Goal: Task Accomplishment & Management: Complete application form

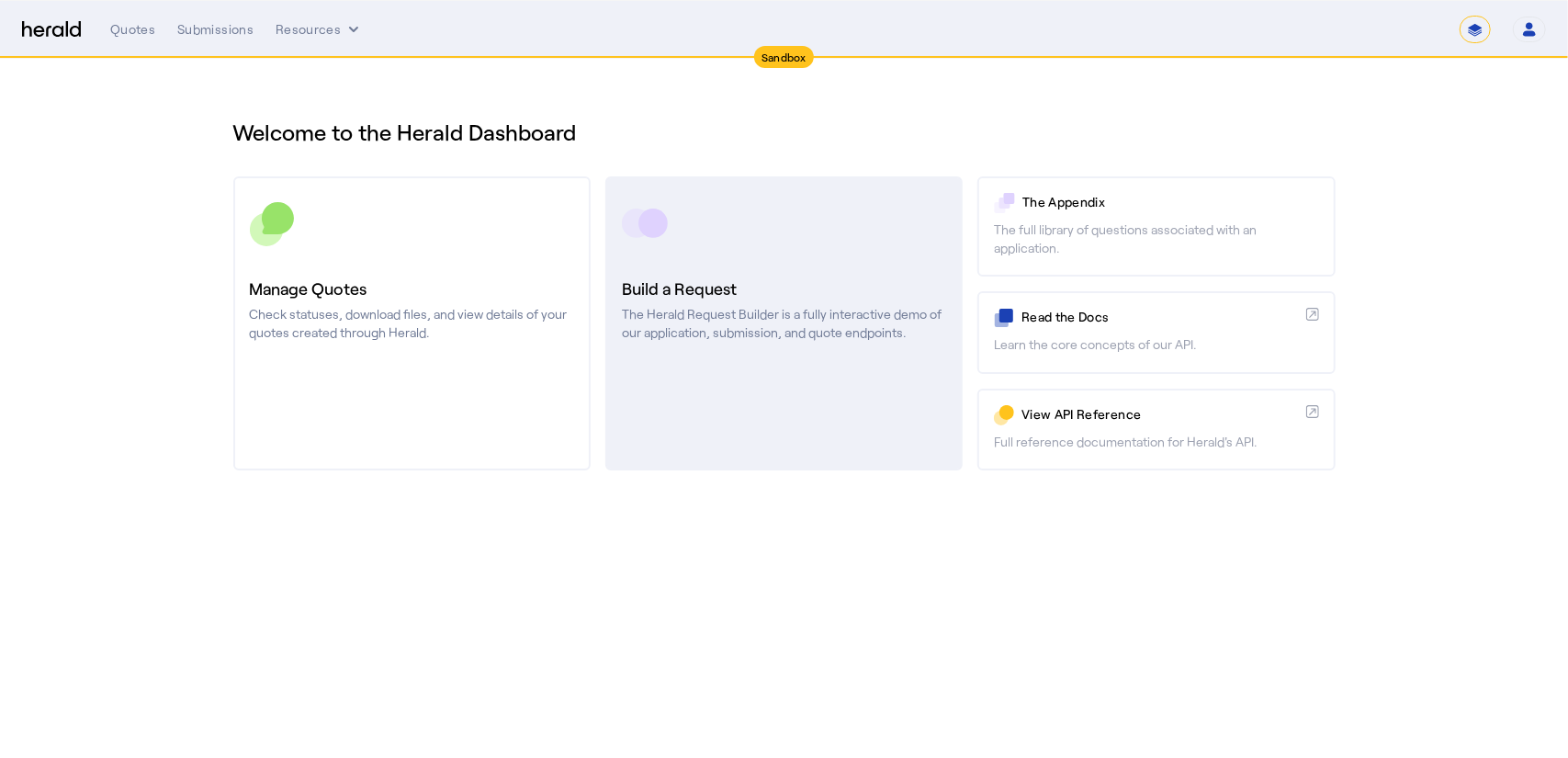
drag, startPoint x: 0, startPoint y: 0, endPoint x: 680, endPoint y: 283, distance: 736.5
click at [680, 283] on h3 "Build a Request" at bounding box center [784, 288] width 325 height 26
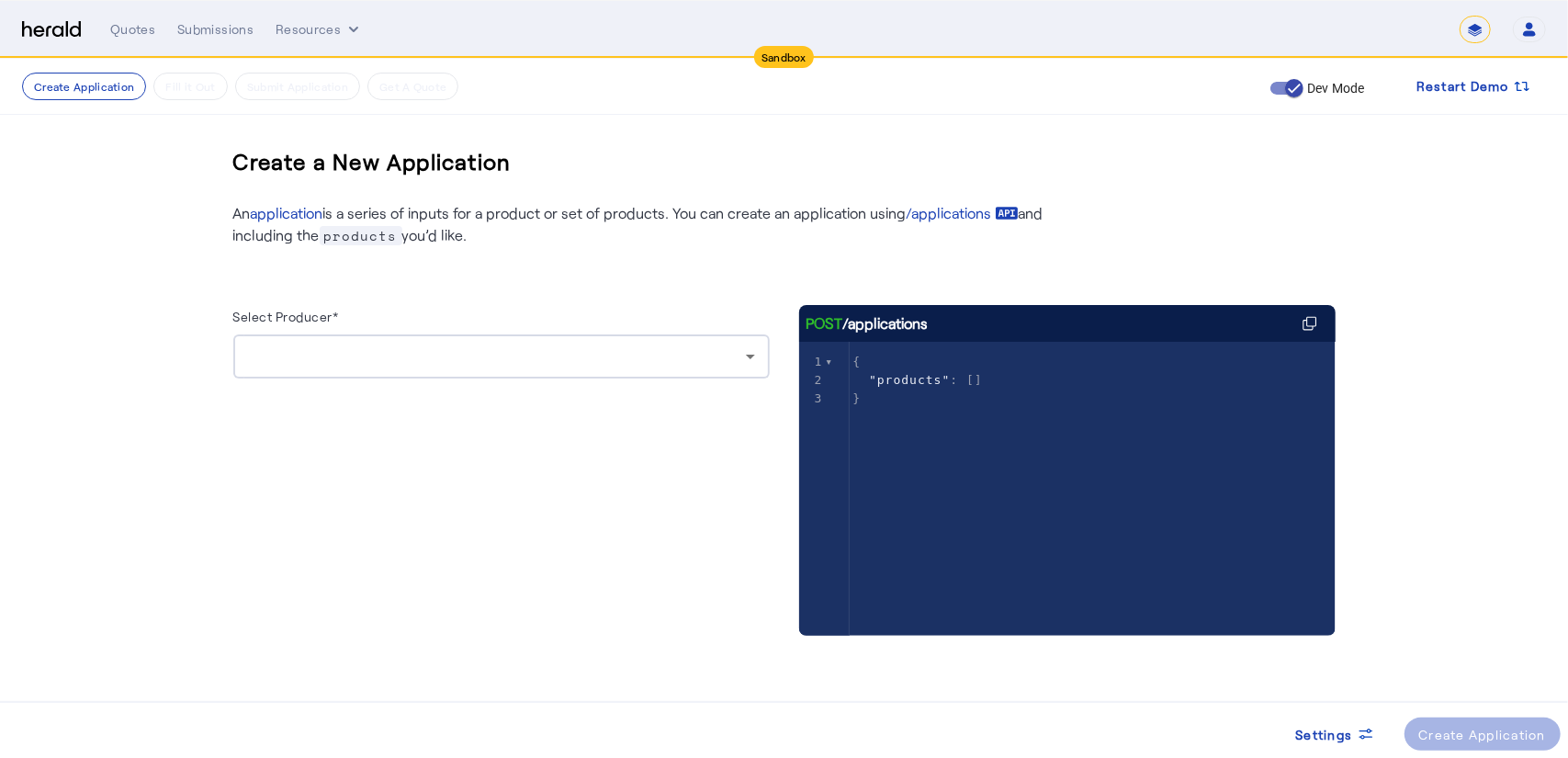
click at [533, 353] on div at bounding box center [497, 356] width 498 height 22
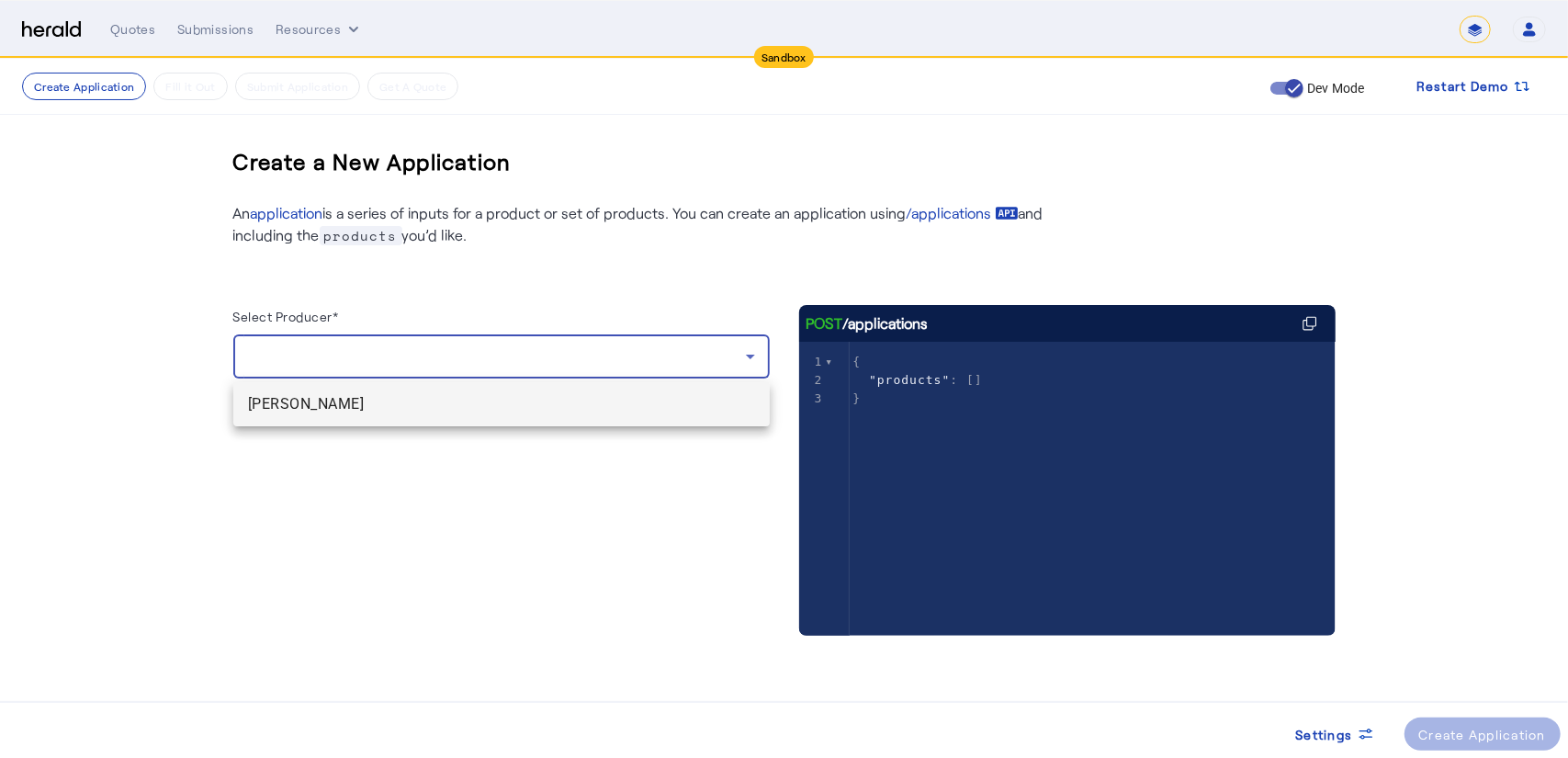
click at [367, 405] on span "[PERSON_NAME]" at bounding box center [501, 404] width 507 height 22
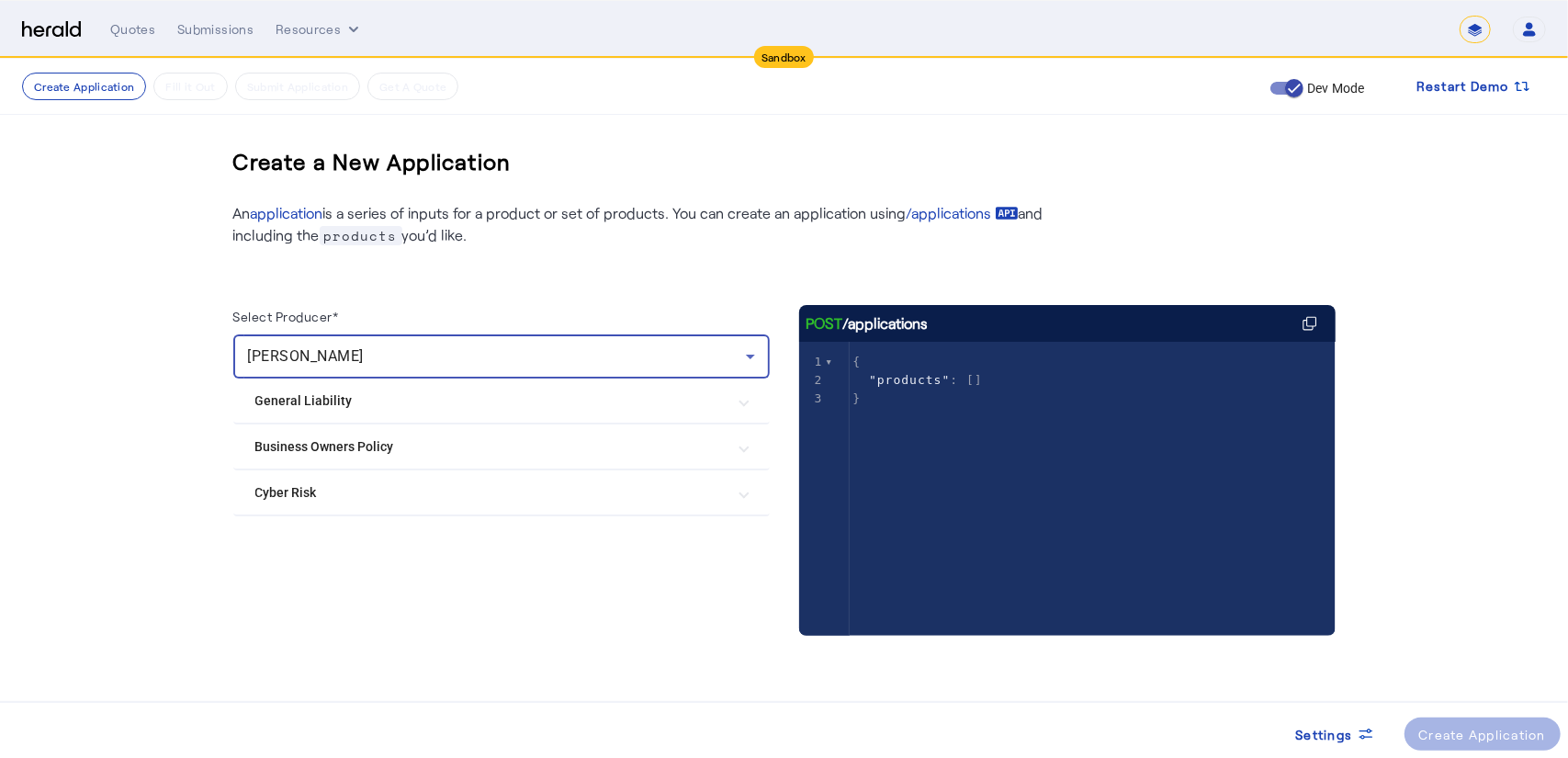
click at [375, 449] on Policy "Business Owners Policy" at bounding box center [490, 447] width 470 height 19
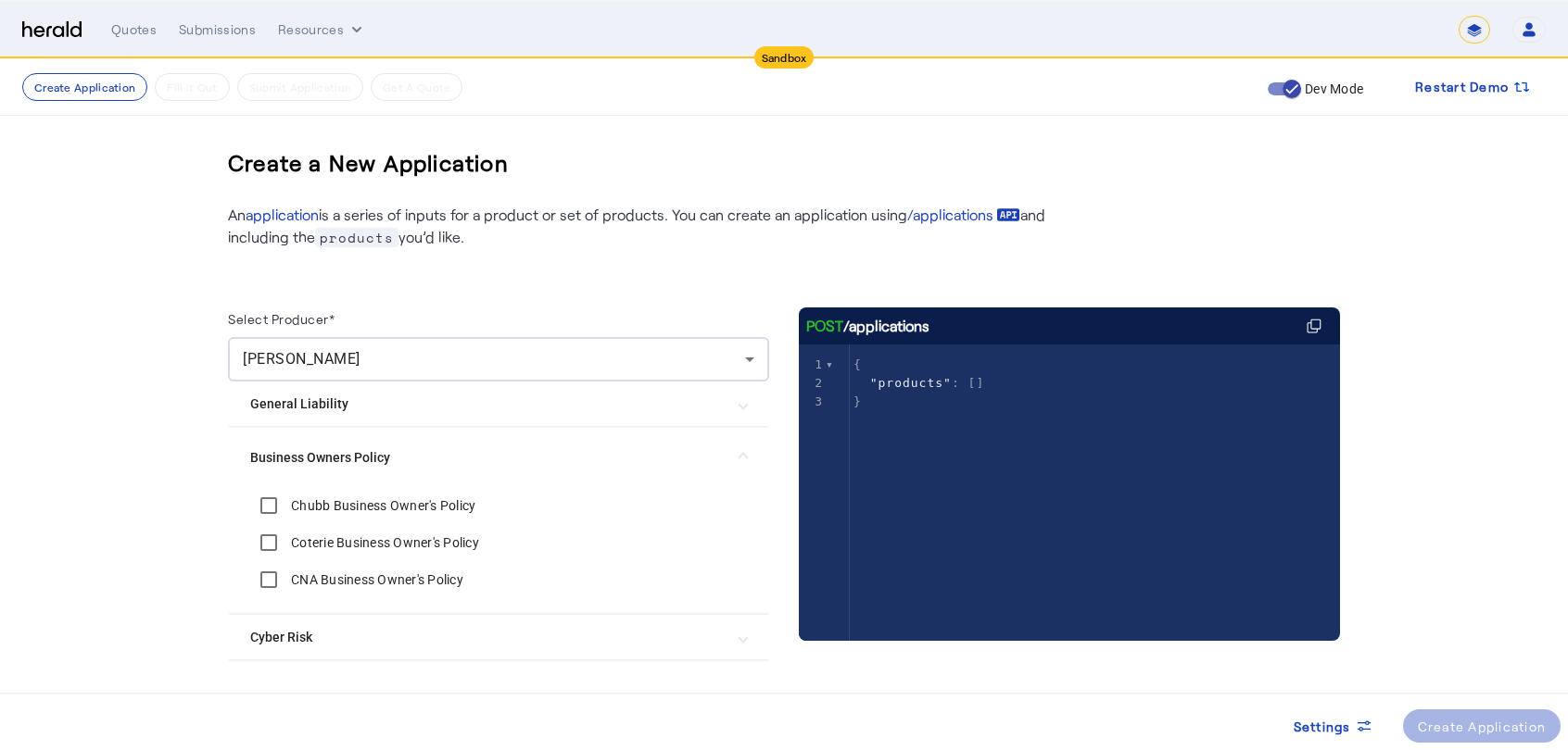
click at [358, 502] on label "Chubb Business Owner's Policy" at bounding box center [381, 506] width 188 height 19
click at [1461, 724] on div "Create Application" at bounding box center [1482, 727] width 129 height 19
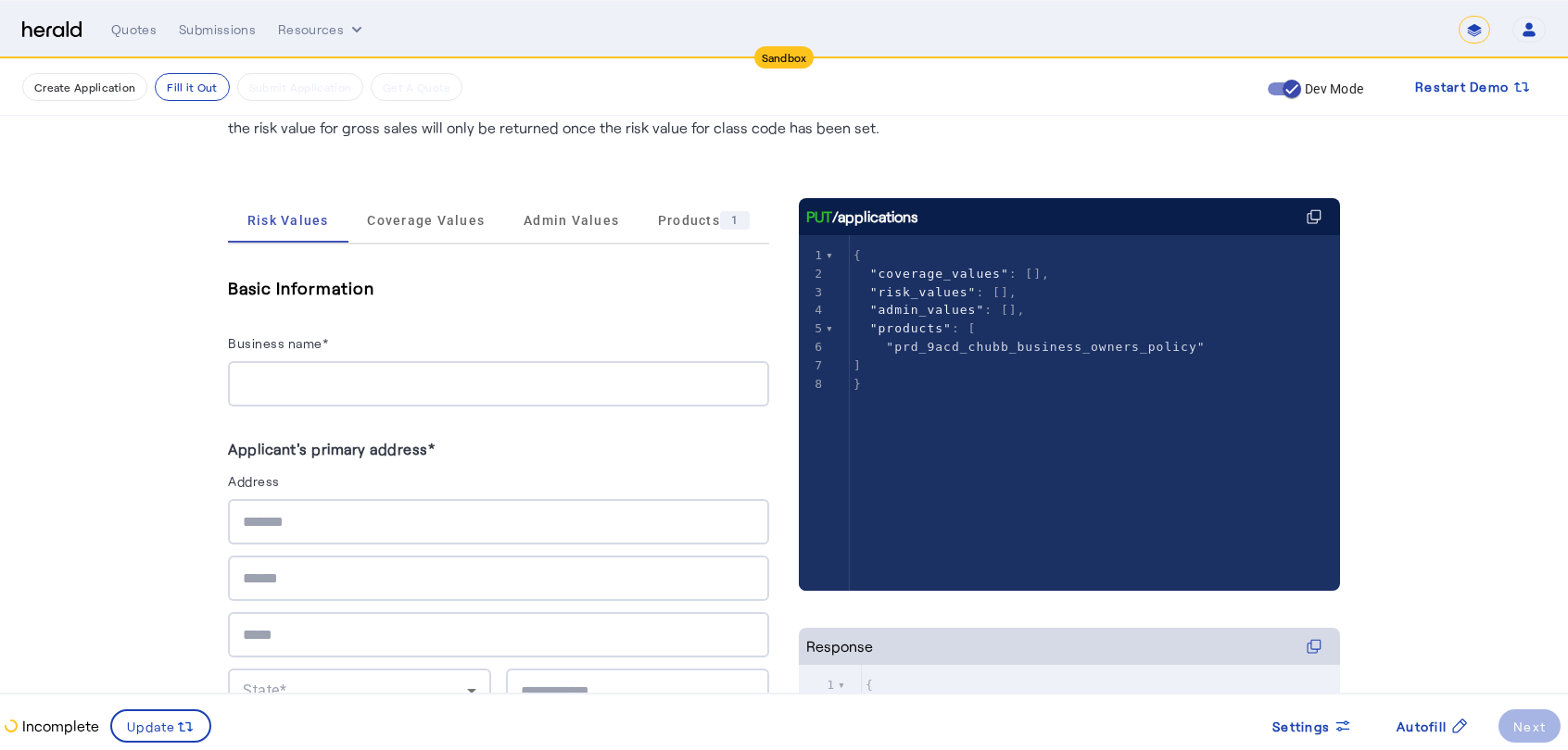
scroll to position [363, 0]
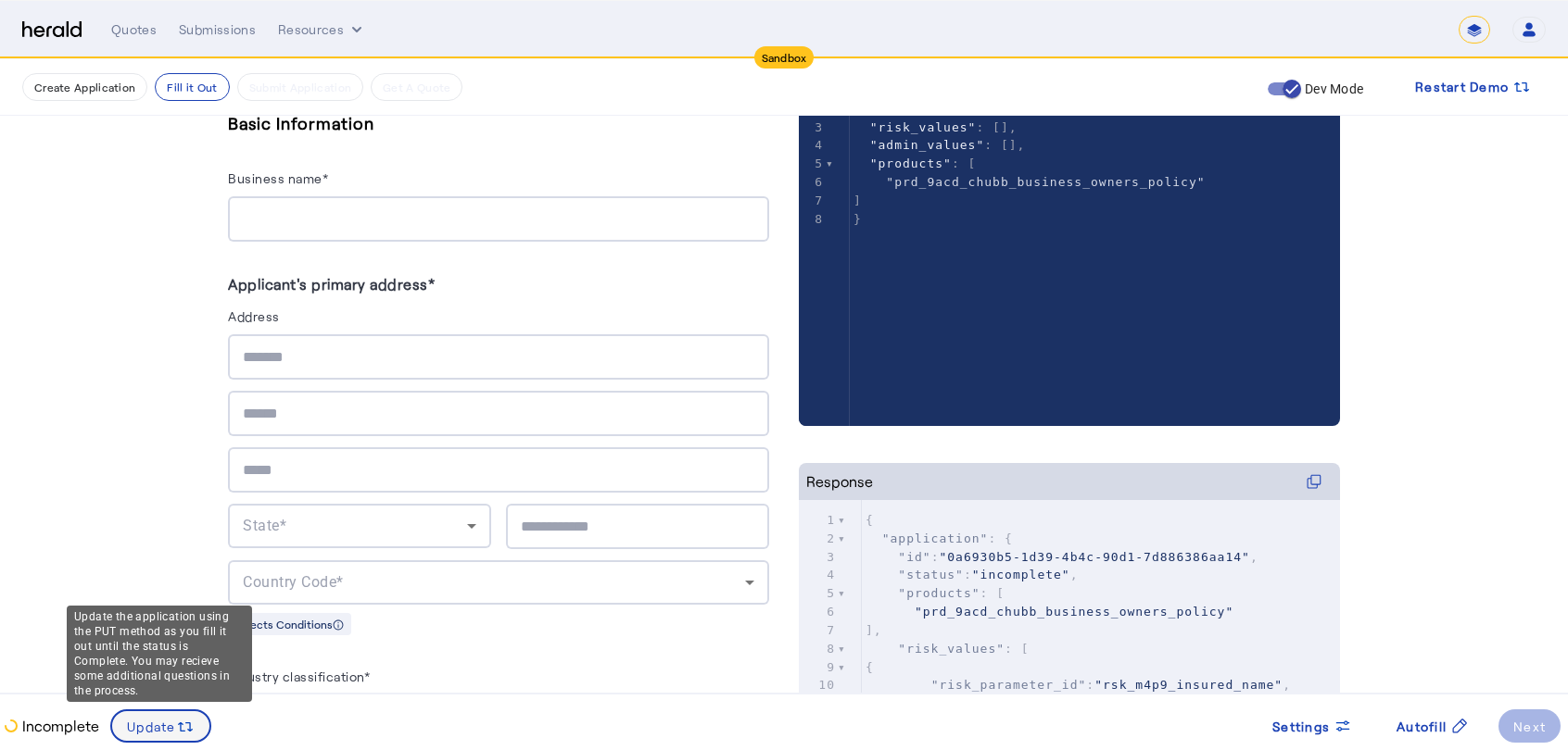
click at [152, 717] on span "Update" at bounding box center [151, 727] width 49 height 19
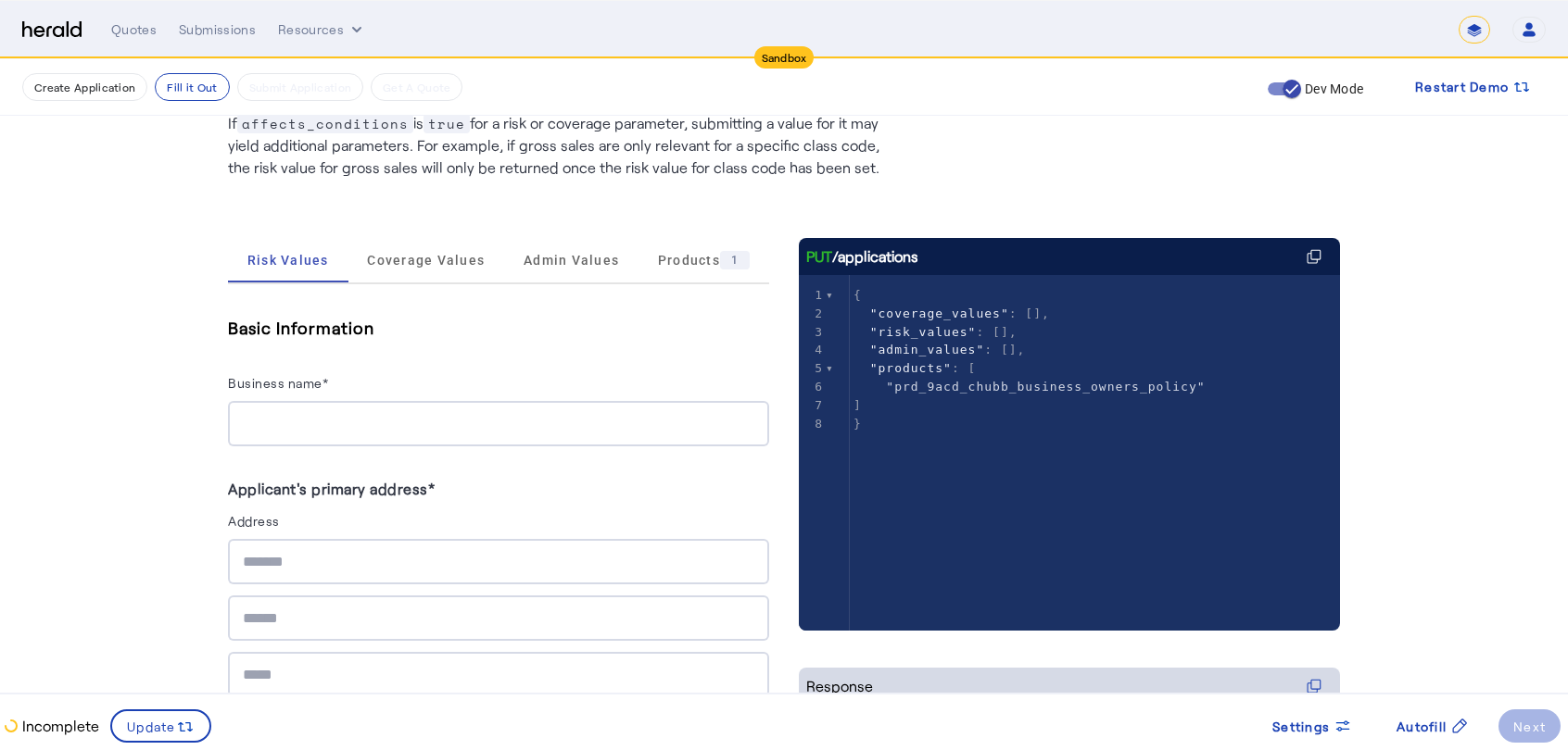
scroll to position [106, 0]
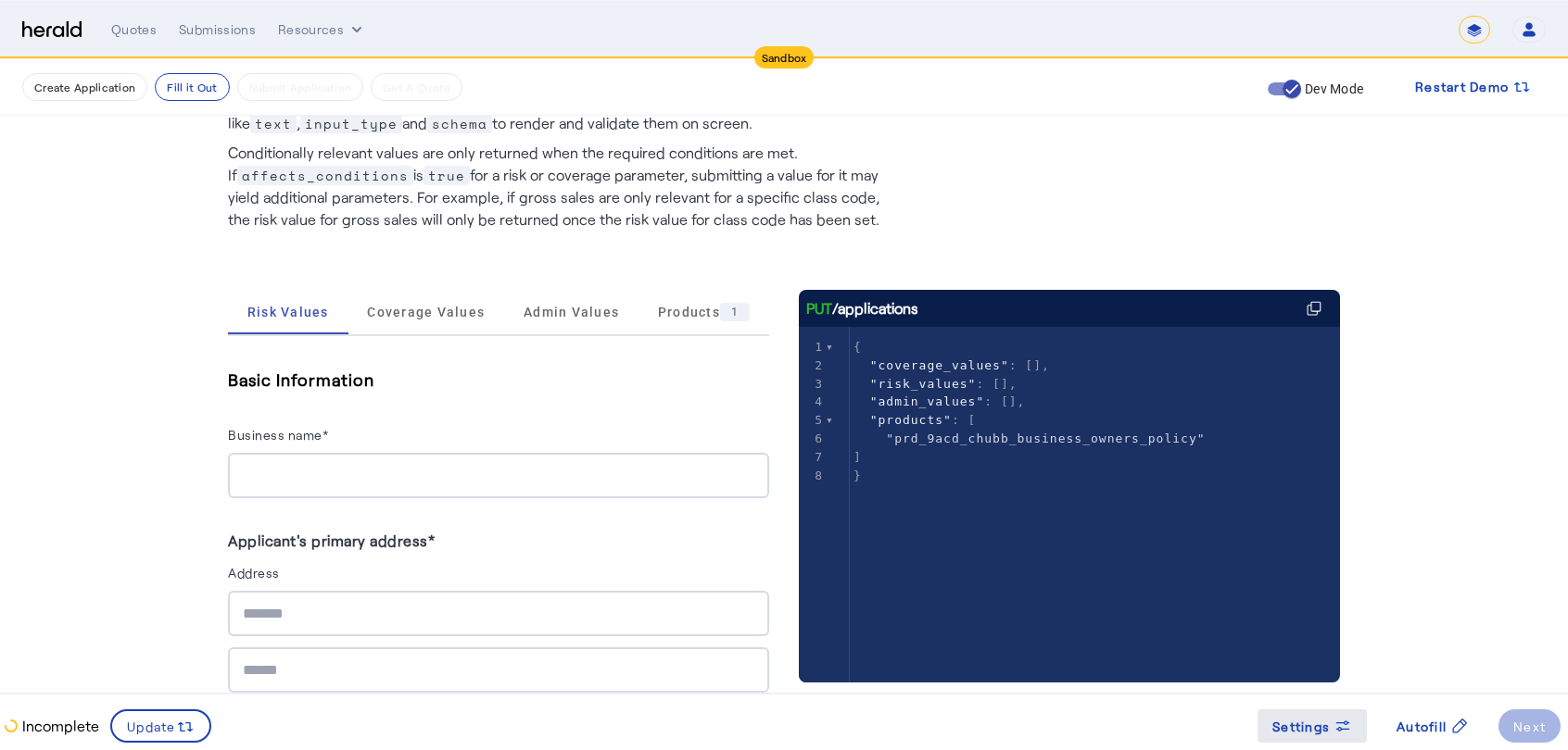
click at [1317, 711] on span at bounding box center [1312, 727] width 109 height 45
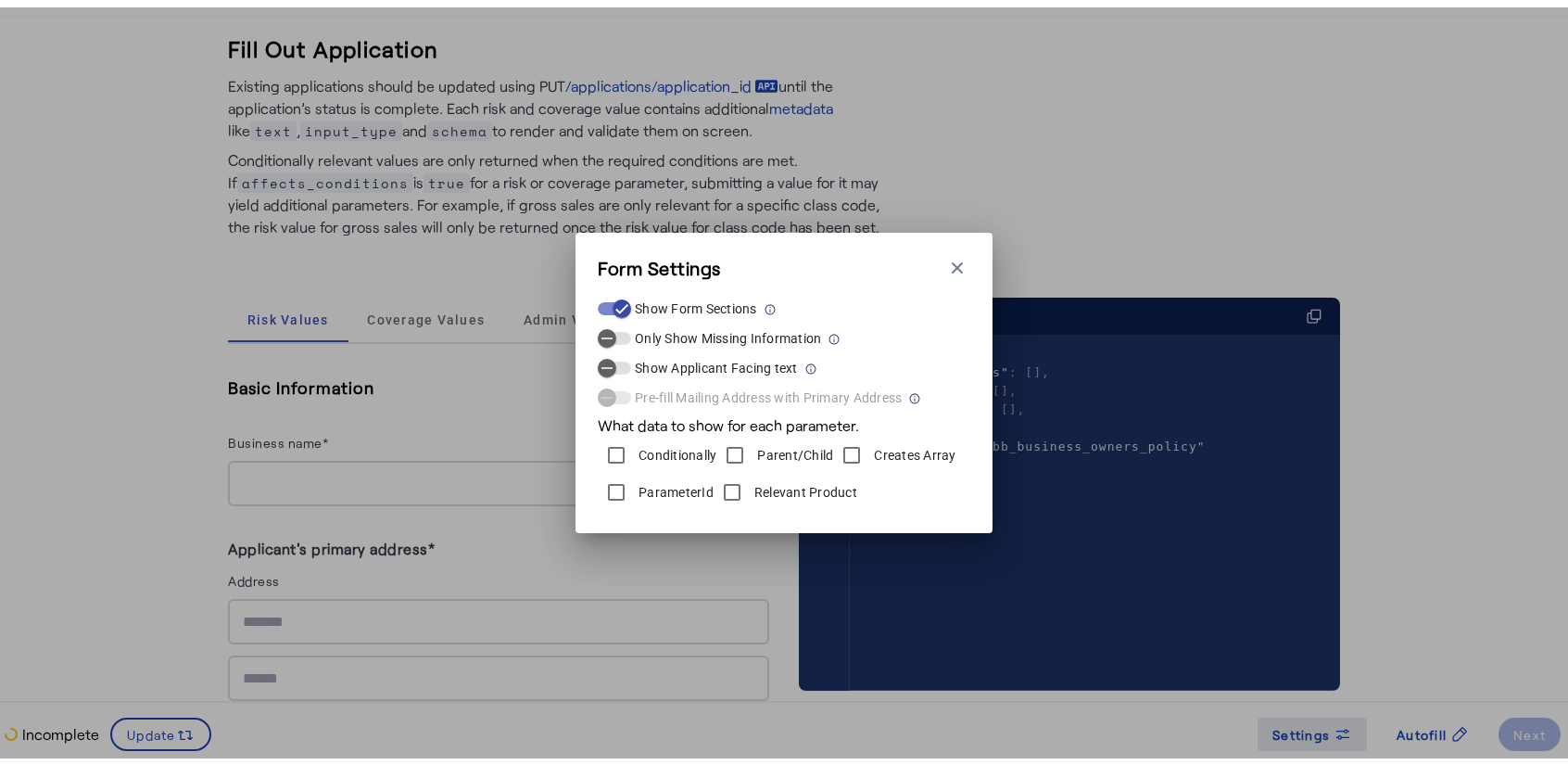
scroll to position [0, 0]
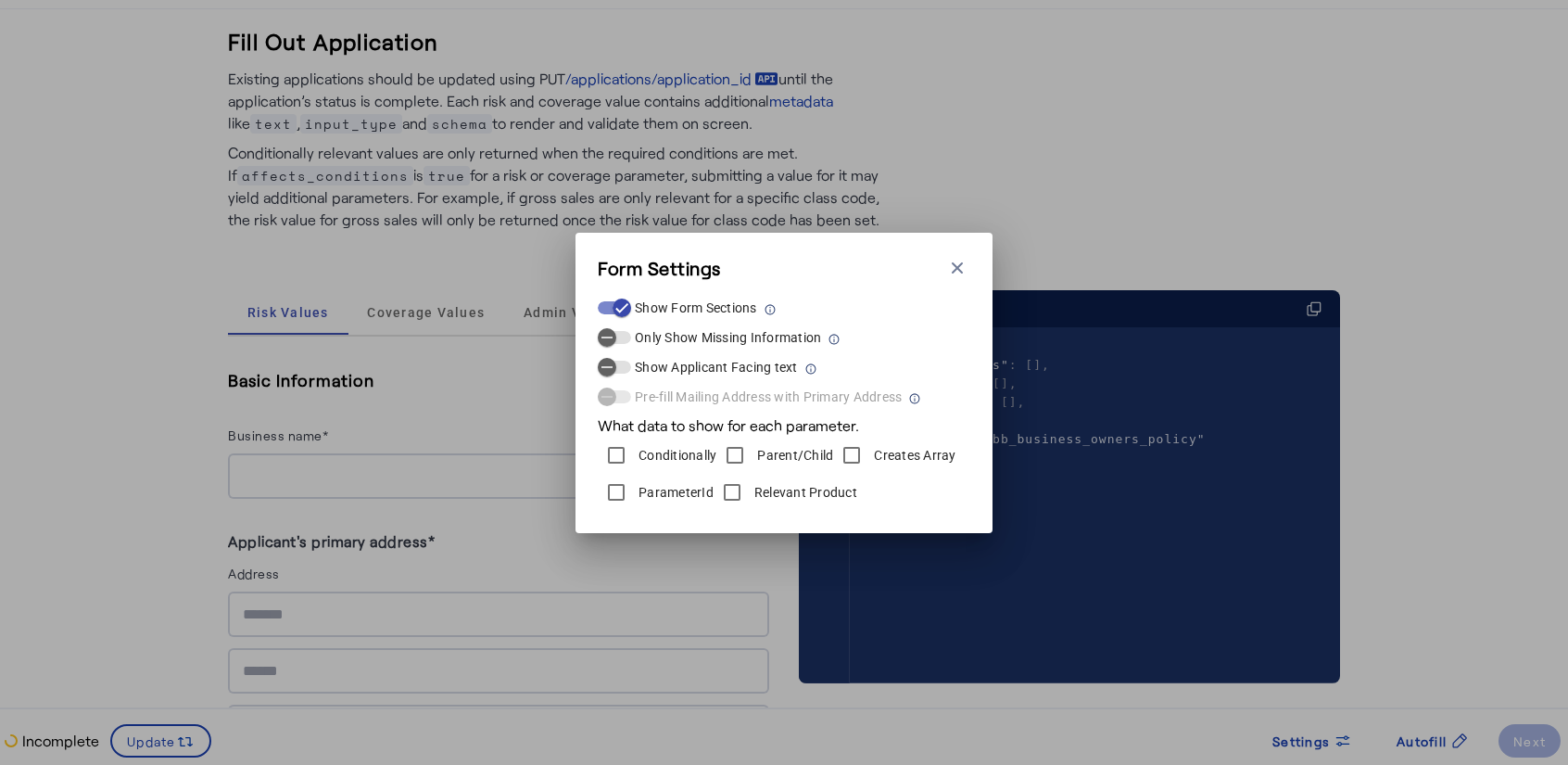
click at [791, 505] on div "Relevant Product" at bounding box center [784, 492] width 143 height 37
click at [783, 494] on label "Relevant Product" at bounding box center [803, 491] width 106 height 19
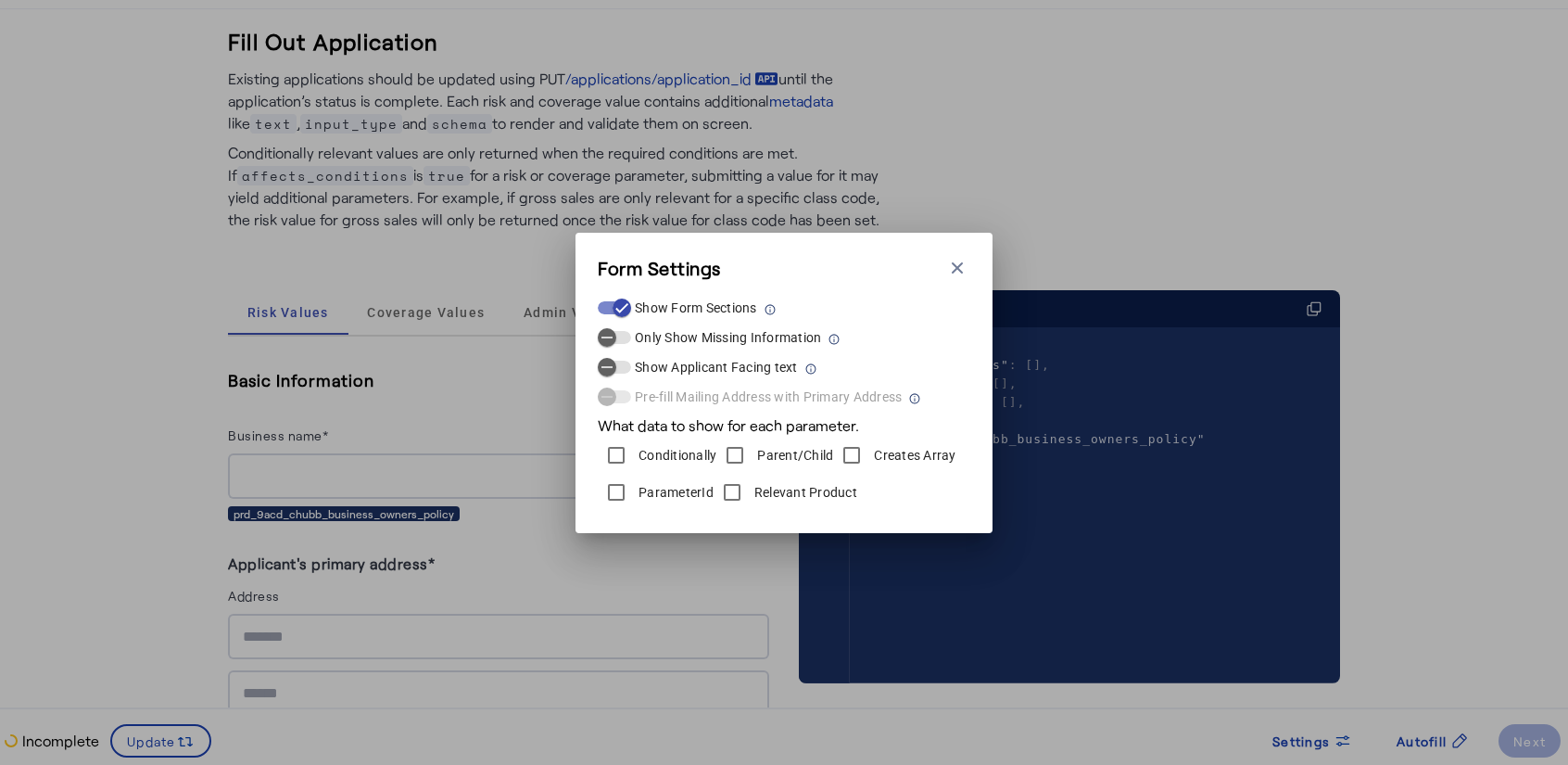
click at [695, 494] on label "ParameterId" at bounding box center [673, 491] width 79 height 19
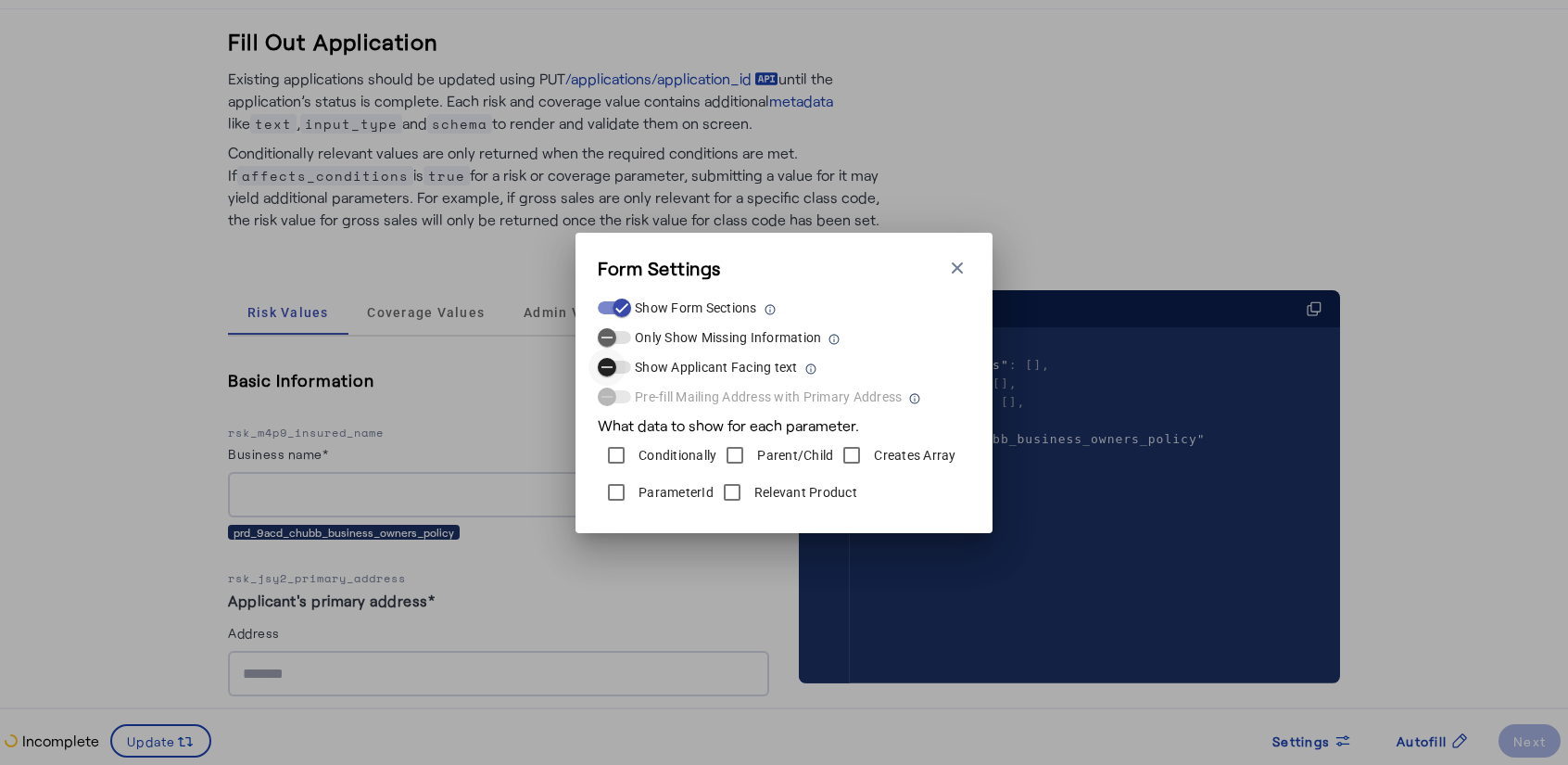
click at [619, 357] on span "button" at bounding box center [607, 367] width 37 height 37
click at [616, 345] on span "button" at bounding box center [607, 337] width 37 height 37
click at [971, 273] on div "Form Settings Close modal Show Form Sections Only Show Missing Information Show…" at bounding box center [784, 383] width 417 height 300
click at [960, 266] on icon "button" at bounding box center [957, 266] width 11 height 11
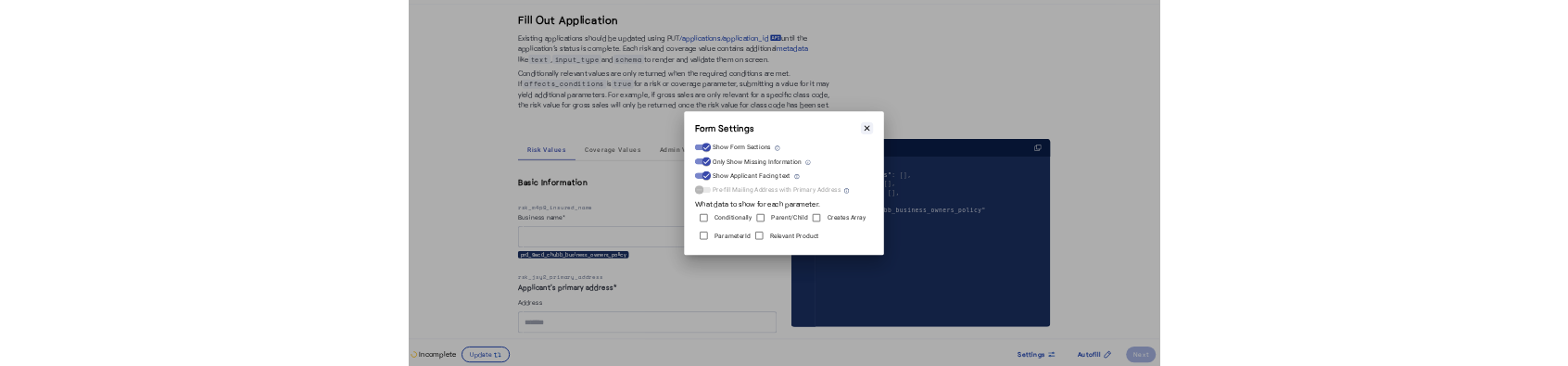
scroll to position [106, 0]
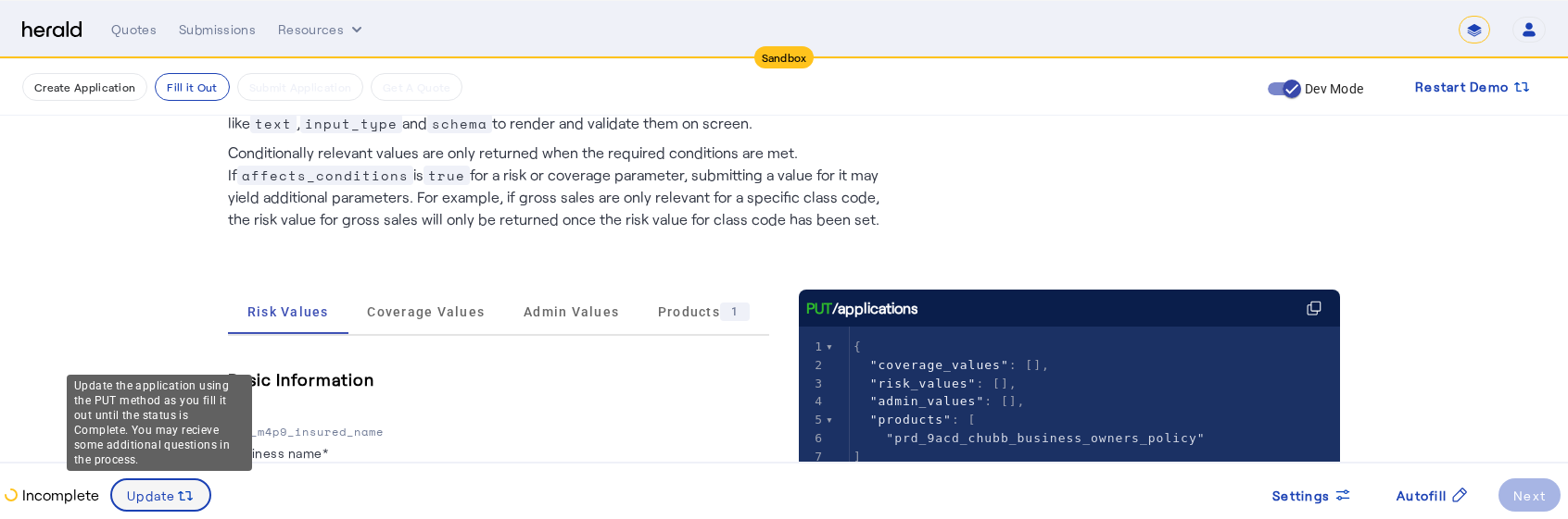
click at [152, 489] on span "Update" at bounding box center [151, 496] width 49 height 19
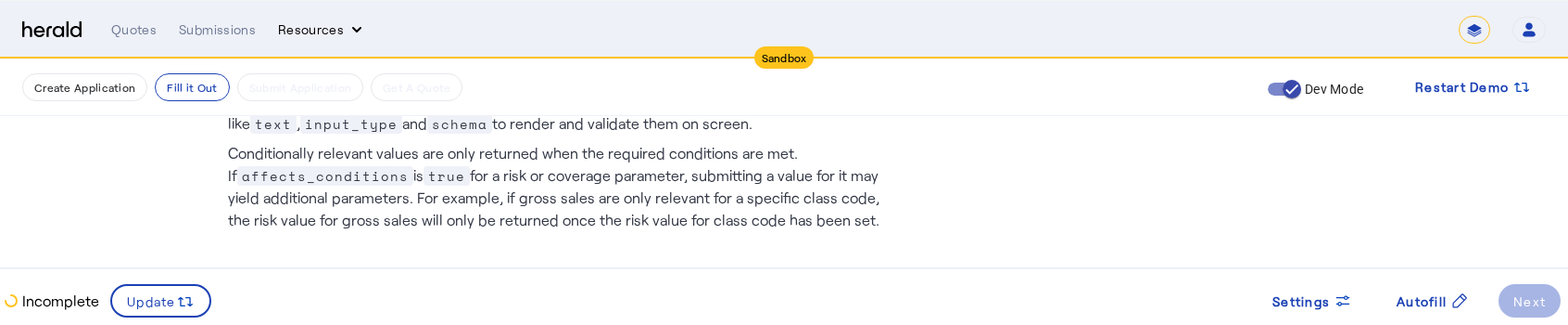
click at [312, 23] on button "Resources" at bounding box center [322, 29] width 88 height 19
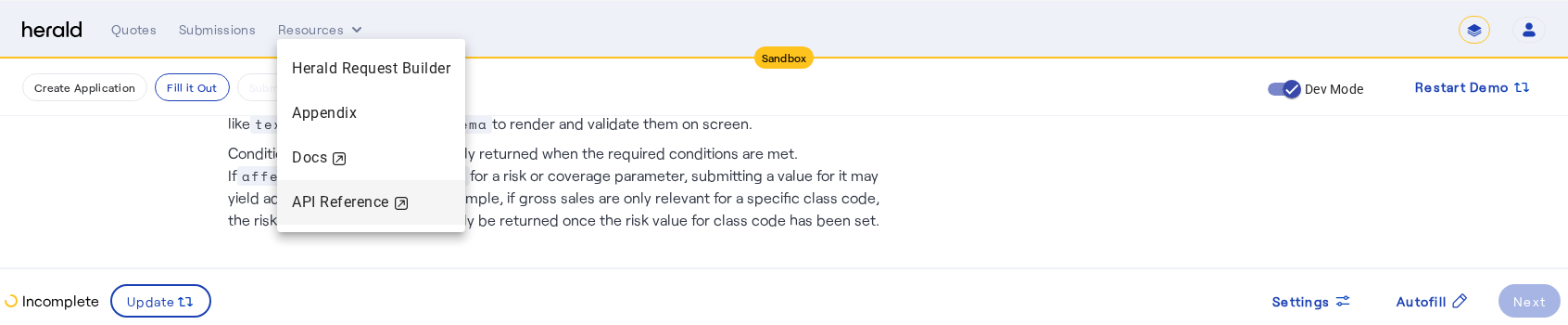
click at [310, 207] on div "API Reference" at bounding box center [371, 202] width 159 height 22
